Goal: Information Seeking & Learning: Learn about a topic

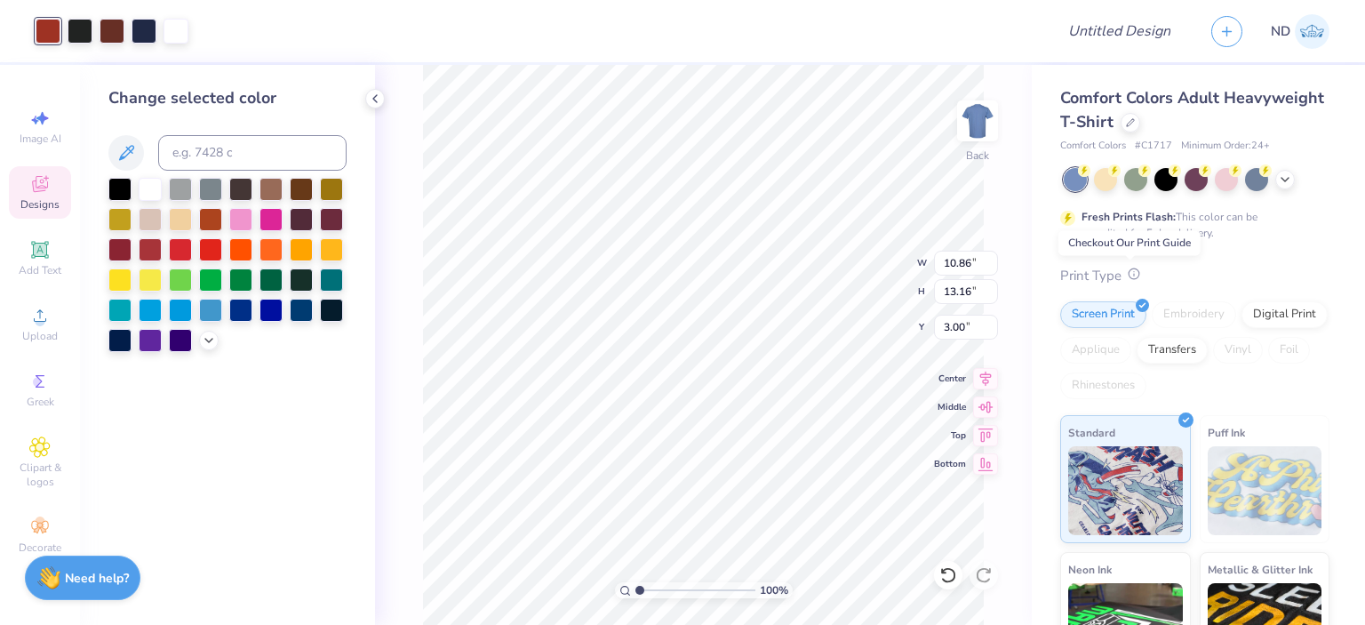
click at [1130, 269] on icon at bounding box center [1134, 273] width 12 height 12
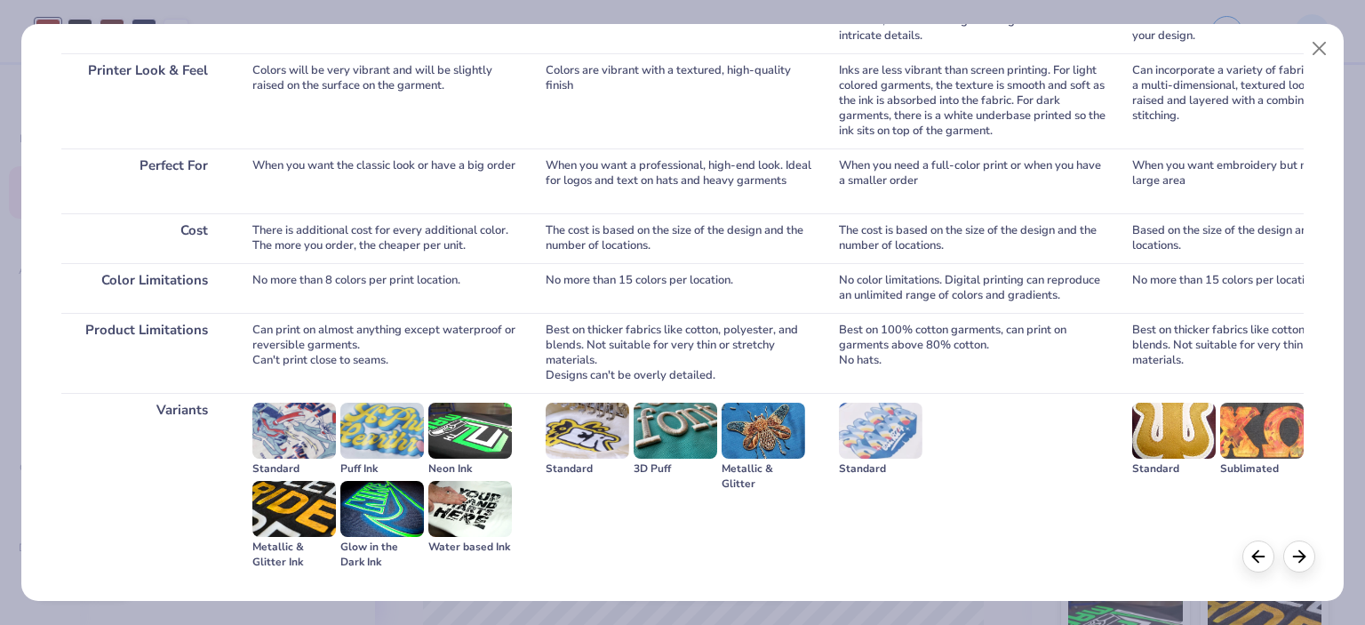
scroll to position [344, 0]
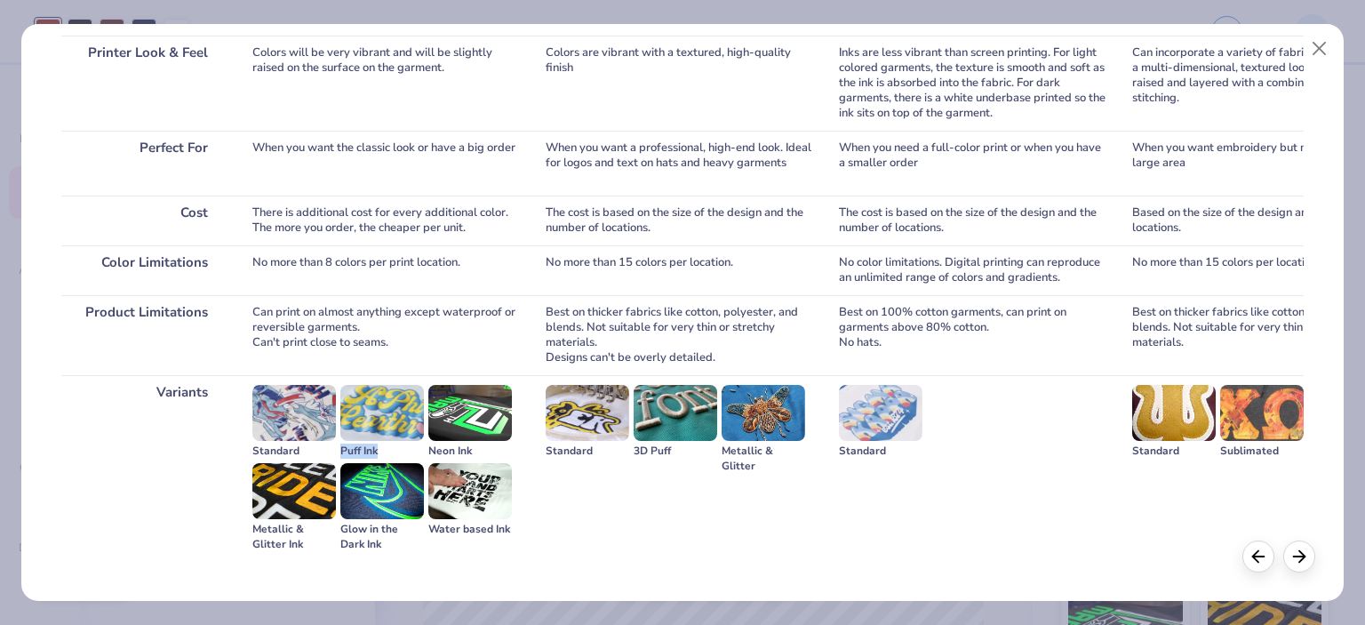
drag, startPoint x: 377, startPoint y: 448, endPoint x: 338, endPoint y: 444, distance: 39.3
click at [338, 444] on div "Standard Puff Ink Neon Ink Metallic & Glitter Ink Glow in the Dark Ink Water ba…" at bounding box center [385, 468] width 267 height 166
drag, startPoint x: 345, startPoint y: 529, endPoint x: 383, endPoint y: 546, distance: 41.8
click at [383, 546] on div "Glow in the Dark Ink" at bounding box center [382, 537] width 84 height 30
drag, startPoint x: 336, startPoint y: 529, endPoint x: 395, endPoint y: 551, distance: 62.7
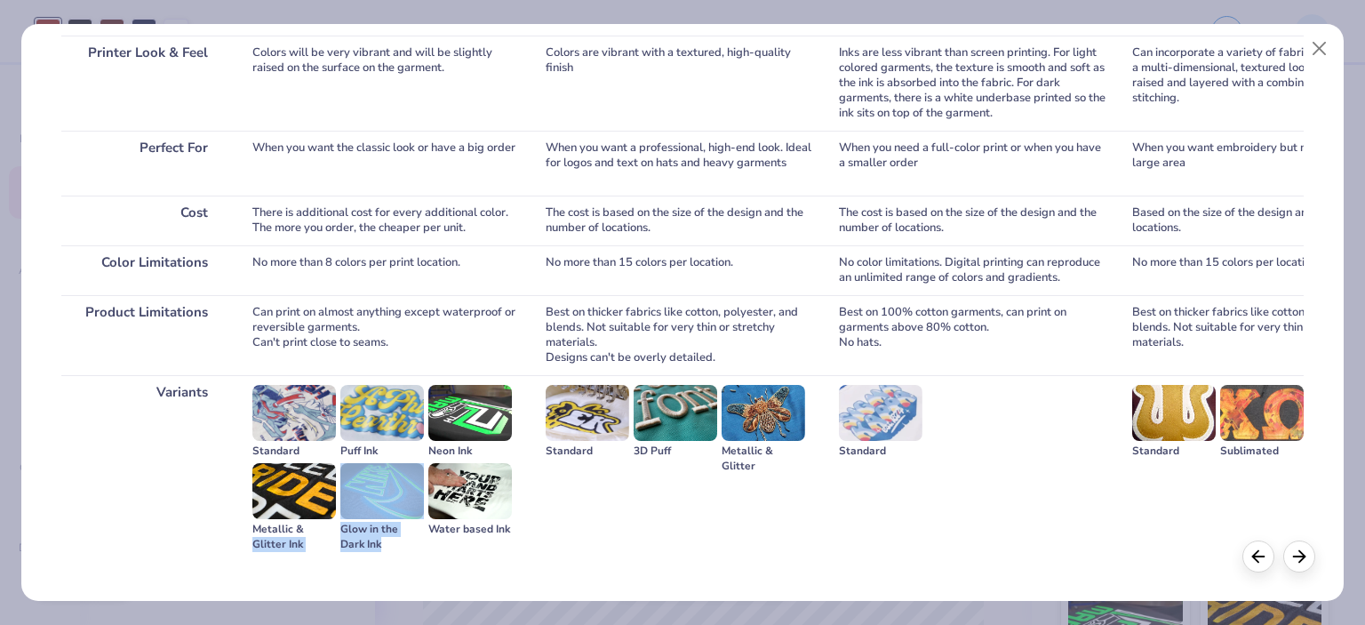
click at [395, 551] on div "Standard Puff Ink Neon Ink Metallic & Glitter Ink Glow in the Dark Ink Water ba…" at bounding box center [385, 468] width 267 height 186
click at [400, 545] on div "Glow in the Dark Ink" at bounding box center [382, 537] width 84 height 30
click at [392, 536] on div "Glow in the Dark Ink" at bounding box center [382, 537] width 84 height 30
drag, startPoint x: 387, startPoint y: 541, endPoint x: 338, endPoint y: 529, distance: 51.3
click at [338, 529] on div "Standard Puff Ink Neon Ink Metallic & Glitter Ink Glow in the Dark Ink Water ba…" at bounding box center [385, 468] width 267 height 166
